Goal: Find specific page/section: Find specific page/section

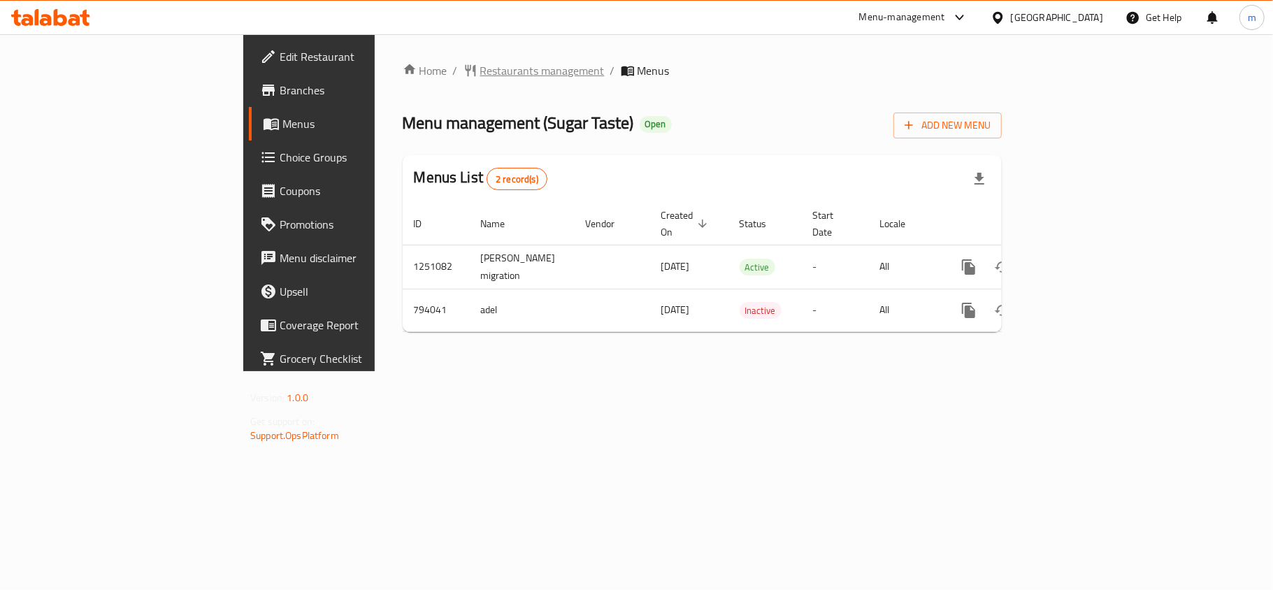
click at [480, 73] on span "Restaurants management" at bounding box center [542, 70] width 124 height 17
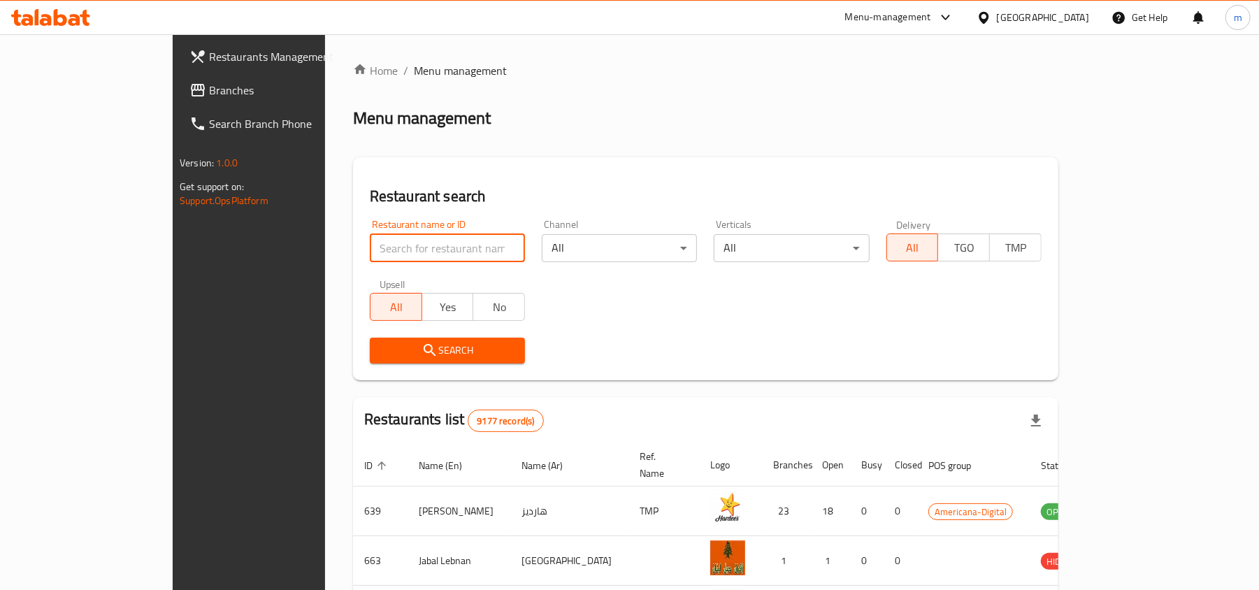
click at [373, 252] on input "search" at bounding box center [447, 248] width 155 height 28
paste input "653388"
type input "653388"
click at [381, 349] on span "Search" at bounding box center [447, 350] width 133 height 17
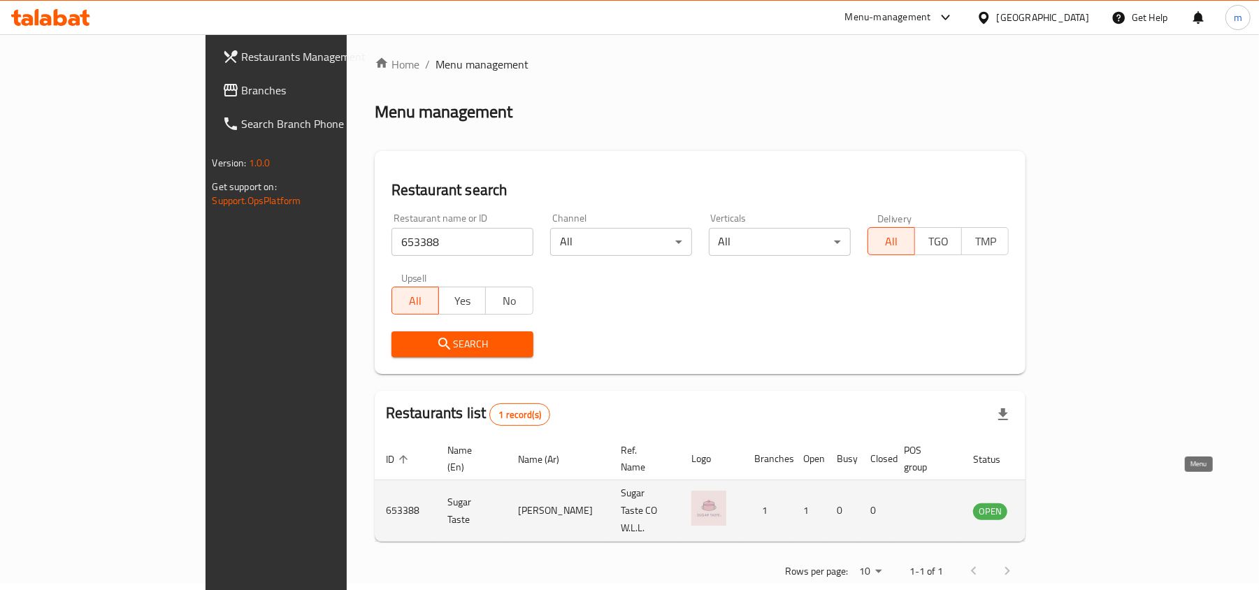
scroll to position [7, 0]
click at [1063, 502] on icon "enhanced table" at bounding box center [1054, 510] width 17 height 17
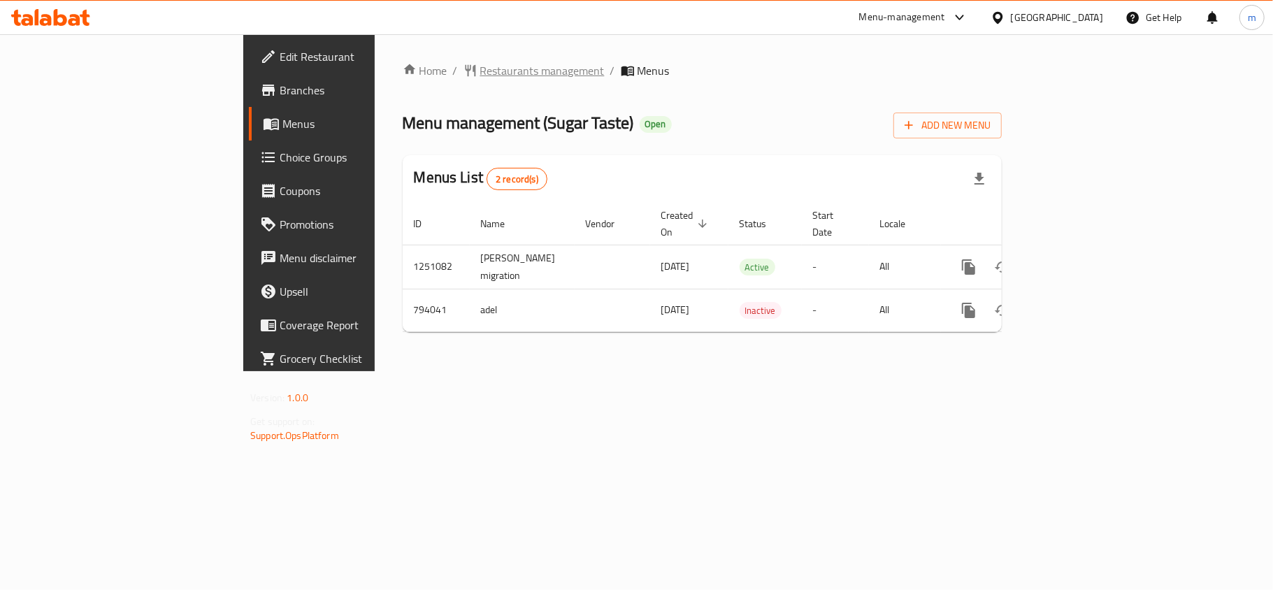
click at [480, 74] on span "Restaurants management" at bounding box center [542, 70] width 124 height 17
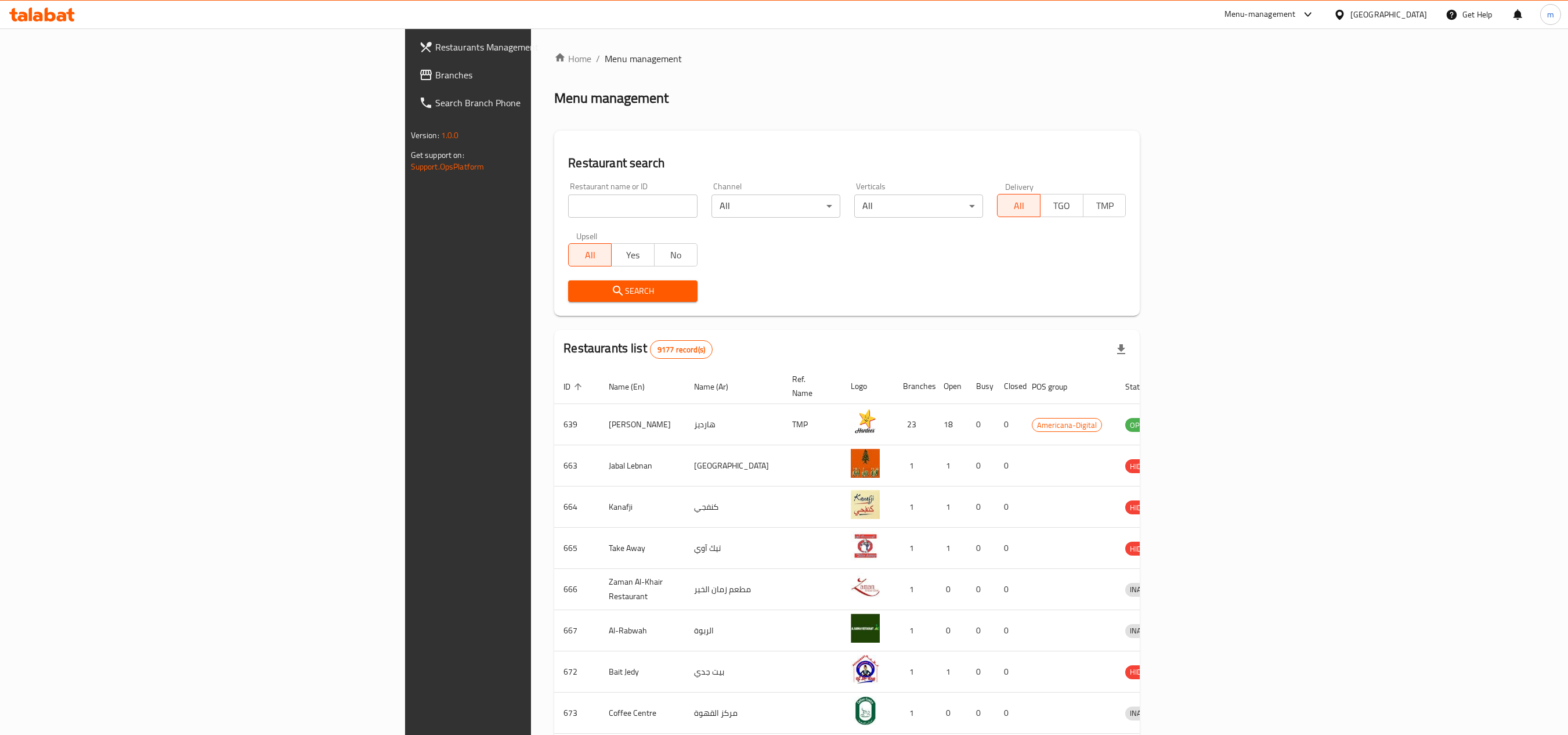
click at [568, 198] on input "search" at bounding box center [632, 206] width 129 height 23
paste input "653388"
type input "653388"
click at [577, 292] on span "Search" at bounding box center [632, 291] width 110 height 14
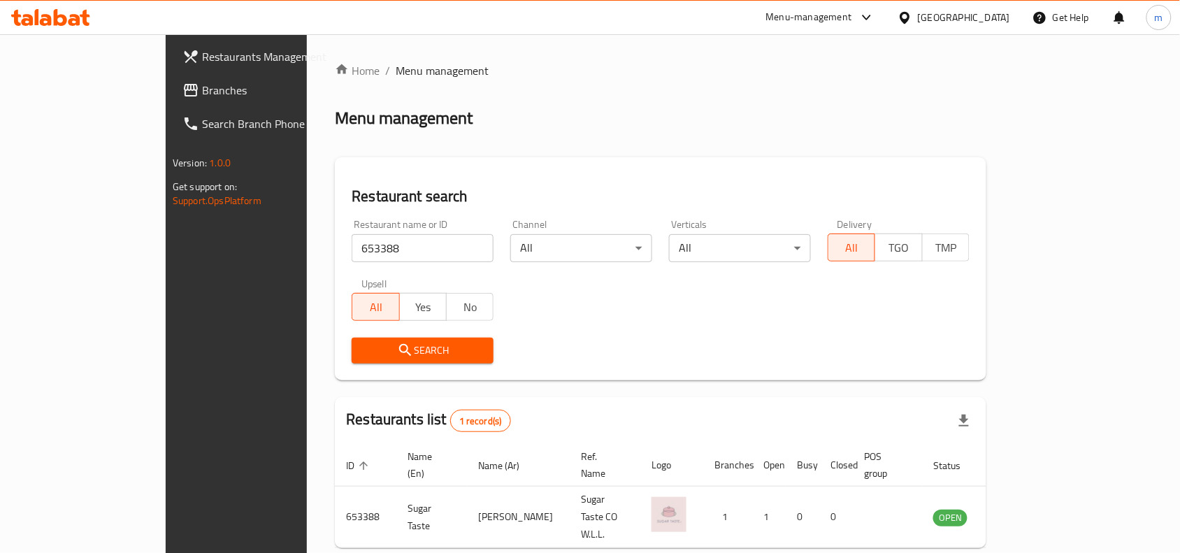
click at [80, 15] on icon at bounding box center [85, 18] width 10 height 16
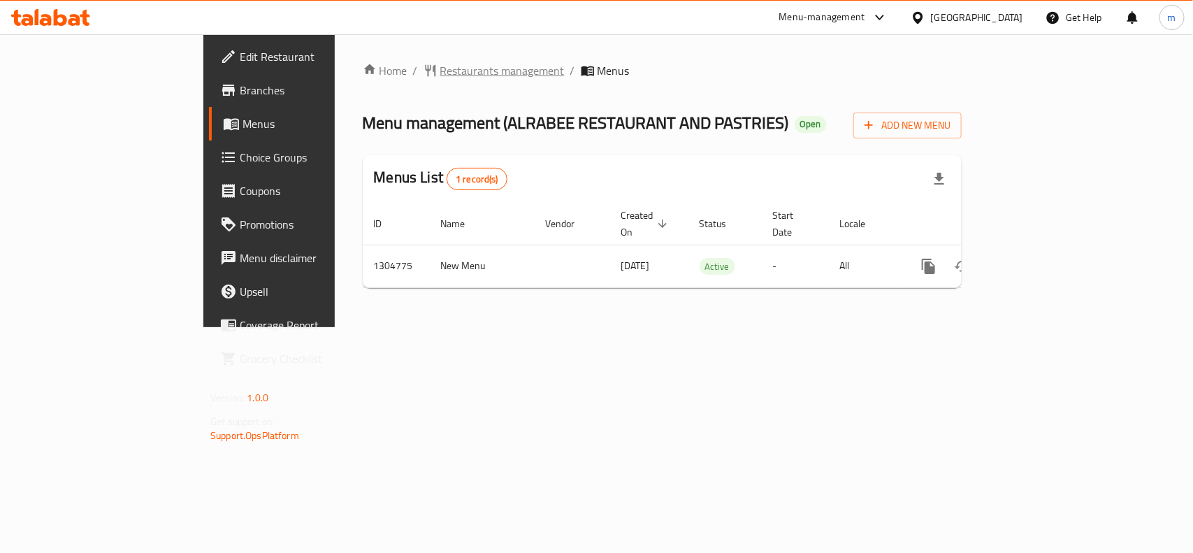
click at [440, 75] on span "Restaurants management" at bounding box center [502, 70] width 124 height 17
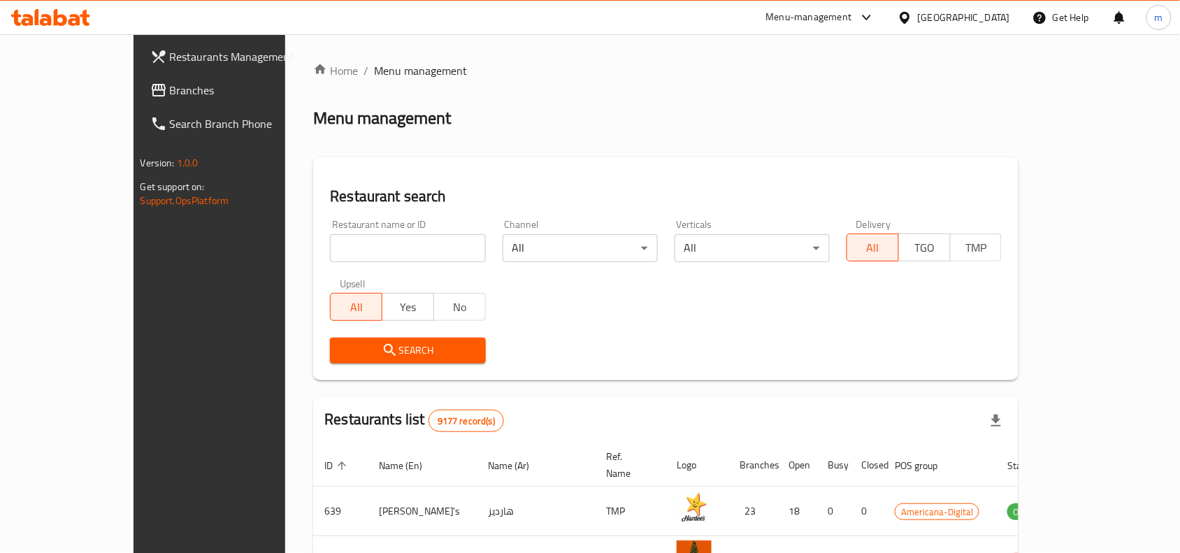
click at [369, 250] on input "search" at bounding box center [407, 248] width 155 height 28
paste input "703416"
type input "703416"
click at [387, 345] on span "Search" at bounding box center [407, 350] width 133 height 17
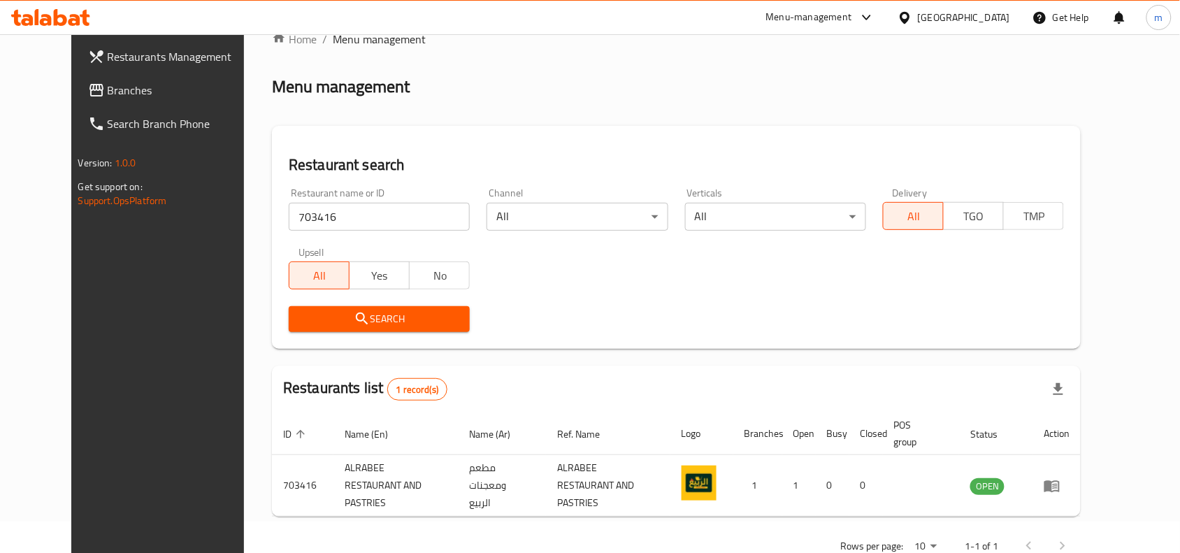
scroll to position [59, 0]
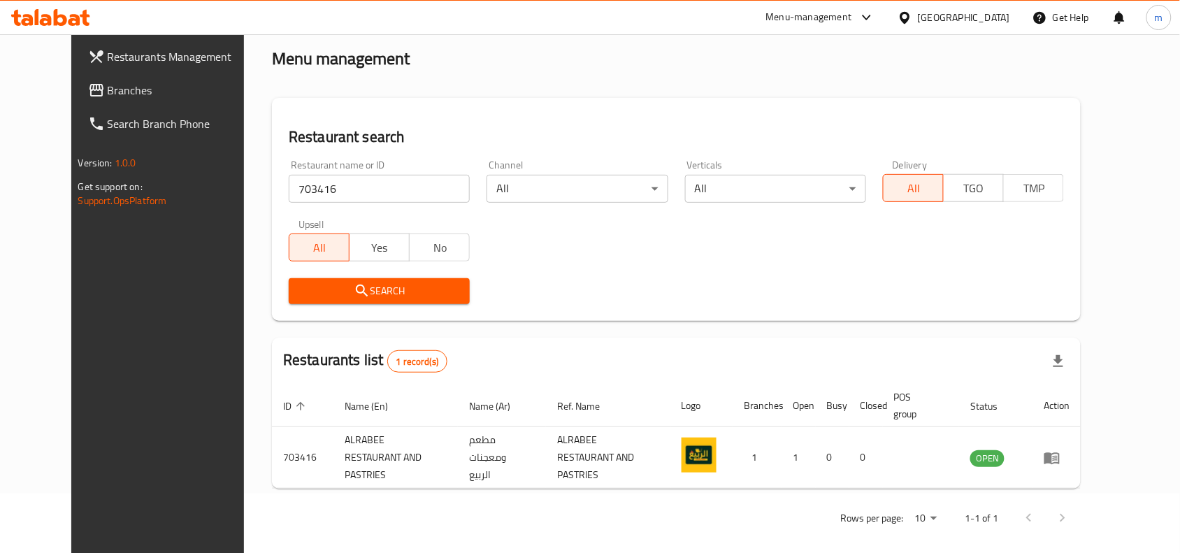
click at [108, 85] on span "Branches" at bounding box center [183, 90] width 150 height 17
